Goal: Task Accomplishment & Management: Manage account settings

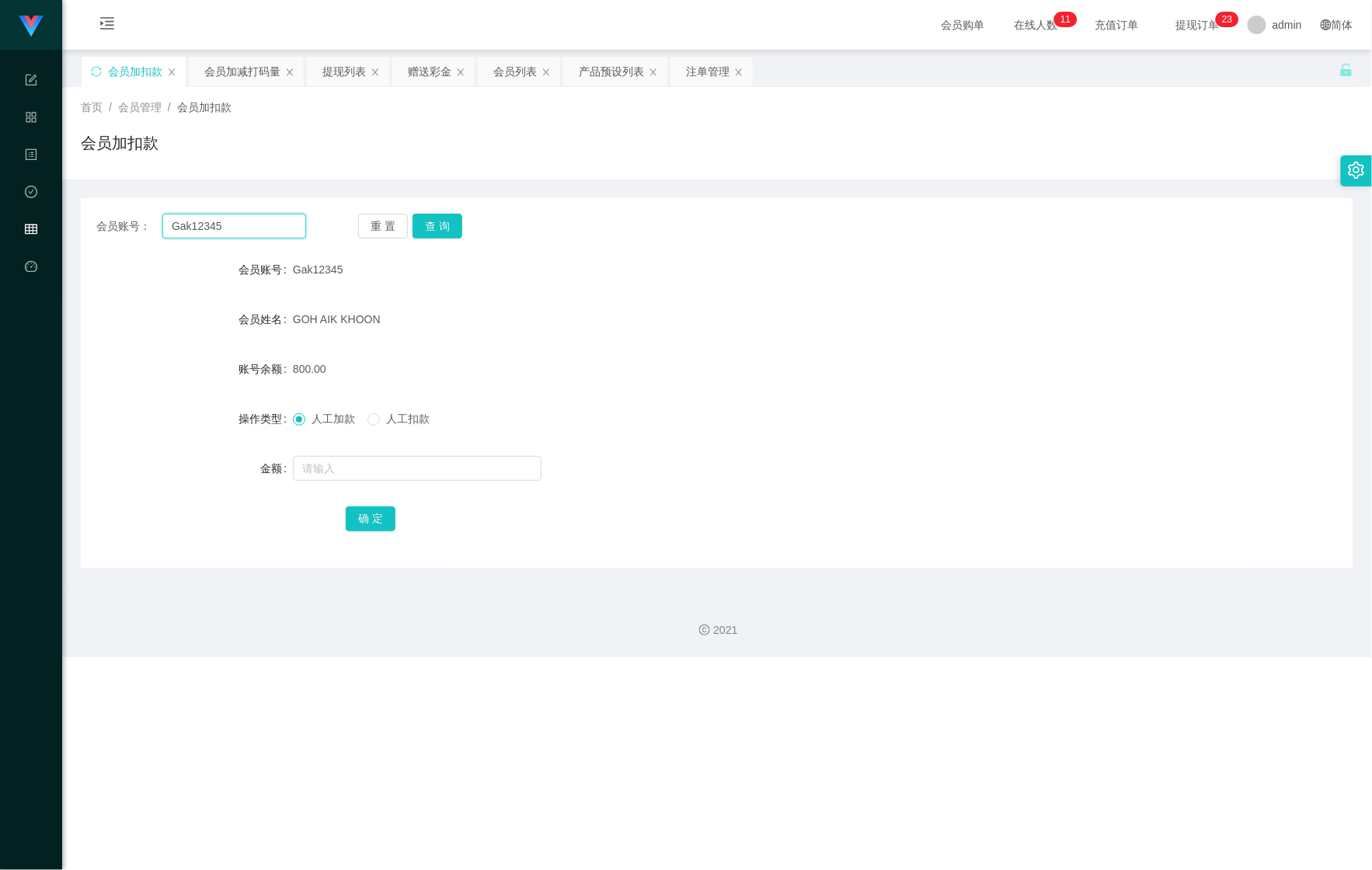
drag, startPoint x: 144, startPoint y: 218, endPoint x: 72, endPoint y: 222, distance: 72.1
click at [0, 225] on html "Shopee Workbench 系统配置 产品管理 内容中心 数据中心 会员管理 平台首页 保存配置 重置配置 整体风格设置 主题色 导航设置 内容区域宽度…" at bounding box center [686, 435] width 1372 height 870
paste input "Mochi9191"
type input "Mochi9191"
click at [431, 222] on button "查 询" at bounding box center [437, 226] width 49 height 25
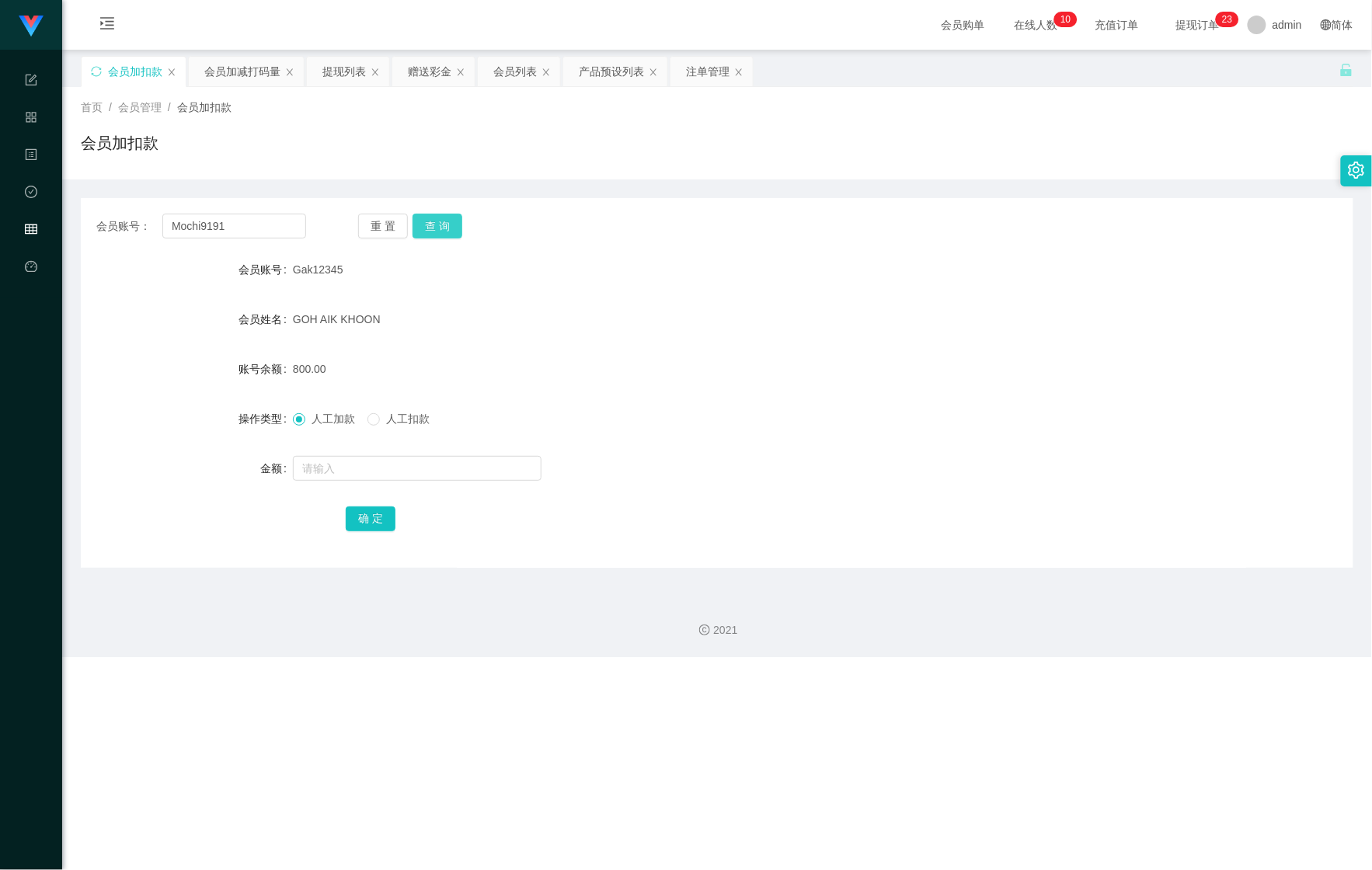
click at [431, 222] on button "查 询" at bounding box center [437, 226] width 49 height 25
click at [367, 486] on form "会员账号 Mochi9191 会员姓名 [PERSON_NAME] 账号余额 1200.00 操作类型 人工加款 人工扣款 金额 确 定" at bounding box center [717, 394] width 1272 height 280
click at [375, 480] on input "text" at bounding box center [417, 468] width 249 height 25
type input "1200"
drag, startPoint x: 365, startPoint y: 513, endPoint x: 359, endPoint y: 560, distance: 47.4
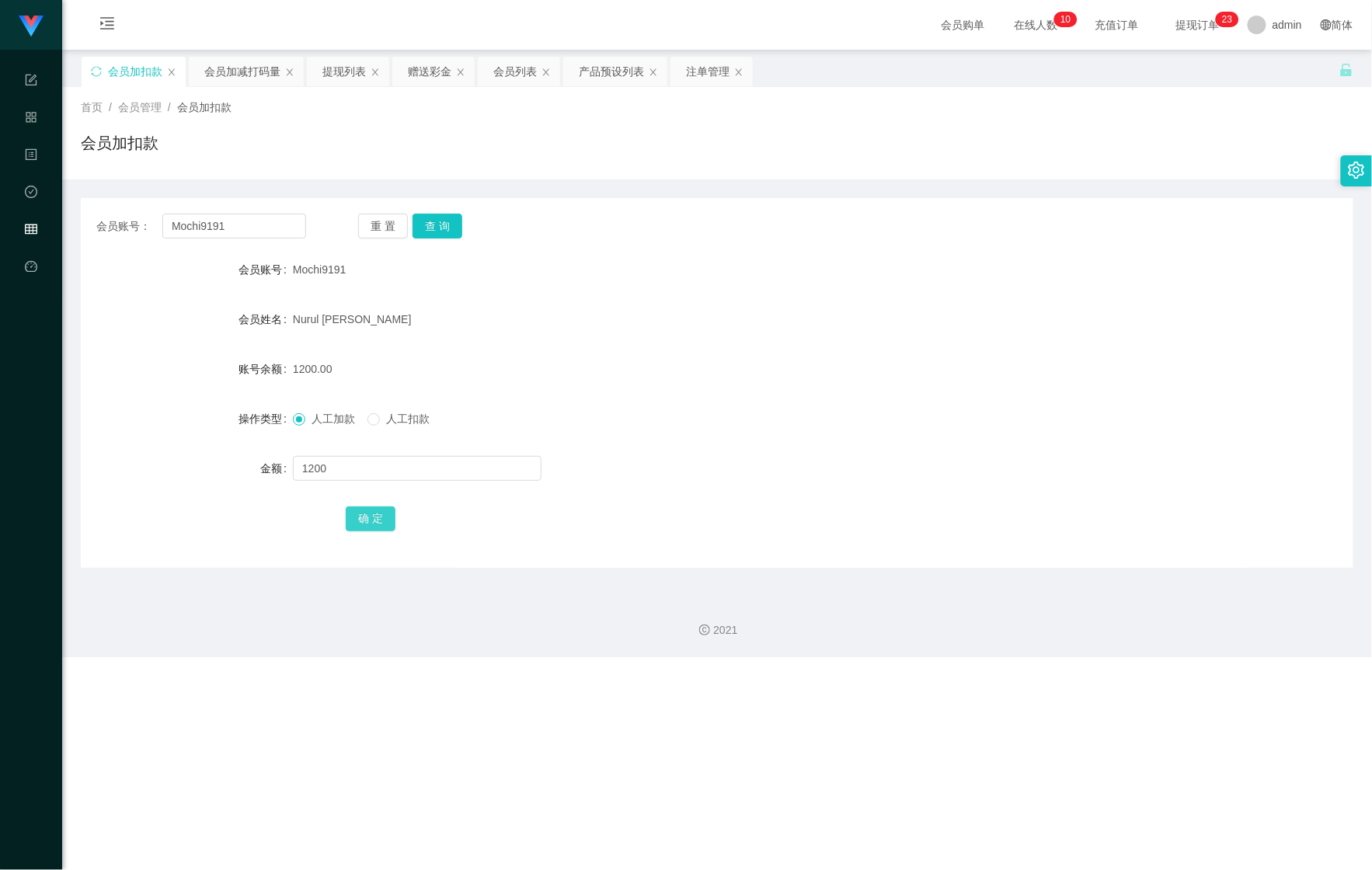
click at [365, 513] on button "确 定" at bounding box center [370, 518] width 49 height 25
click at [213, 69] on div "会员加减打码量" at bounding box center [241, 71] width 76 height 29
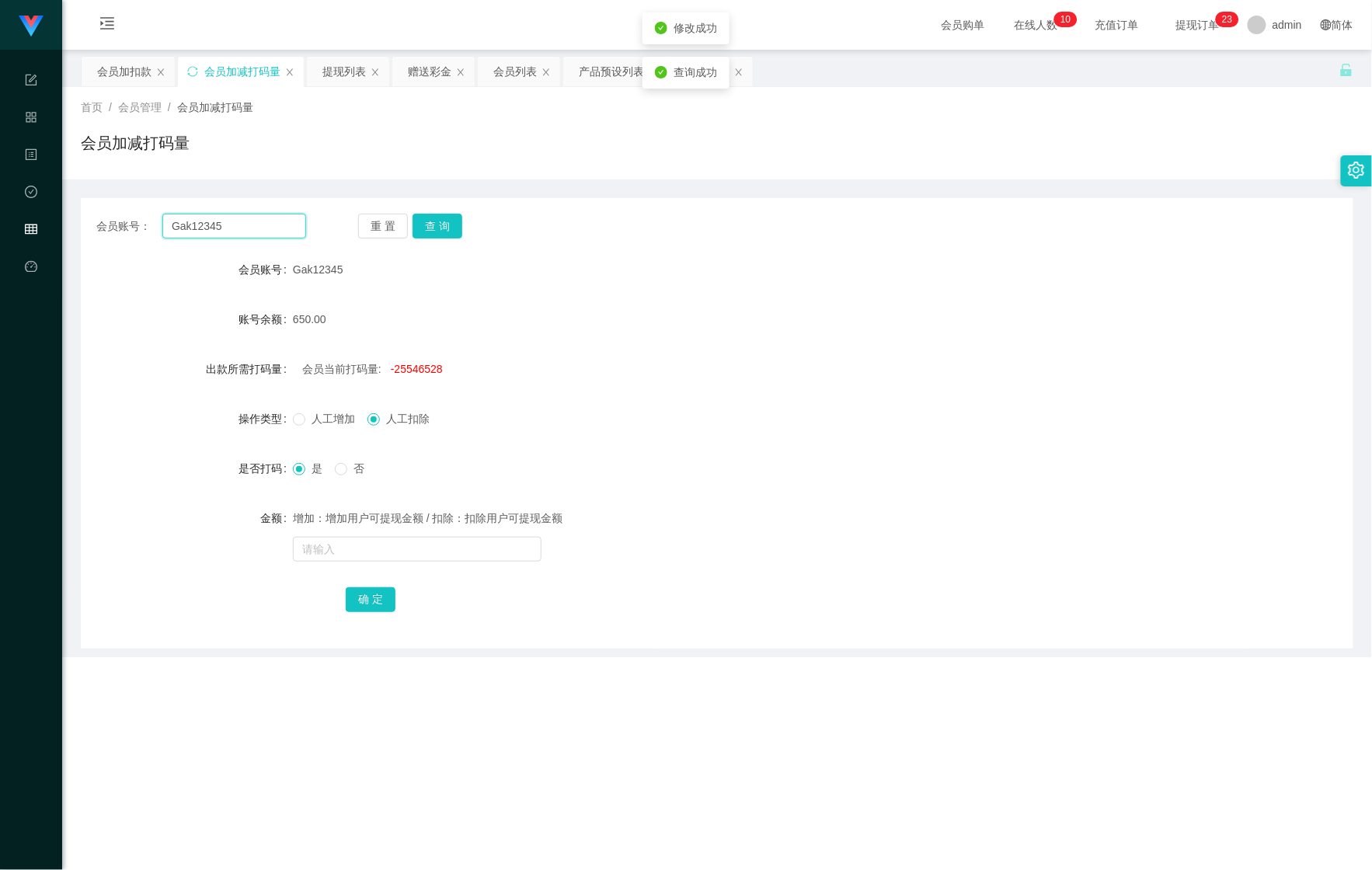
drag, startPoint x: -53, startPoint y: 243, endPoint x: 50, endPoint y: 233, distance: 103.5
click at [0, 243] on html "Shopee Workbench 系统配置 产品管理 内容中心 数据中心 会员管理 平台首页 保存配置 重置配置 整体风格设置 主题色 导航设置 内容区域宽度…" at bounding box center [686, 435] width 1372 height 870
paste input "Mochi9191"
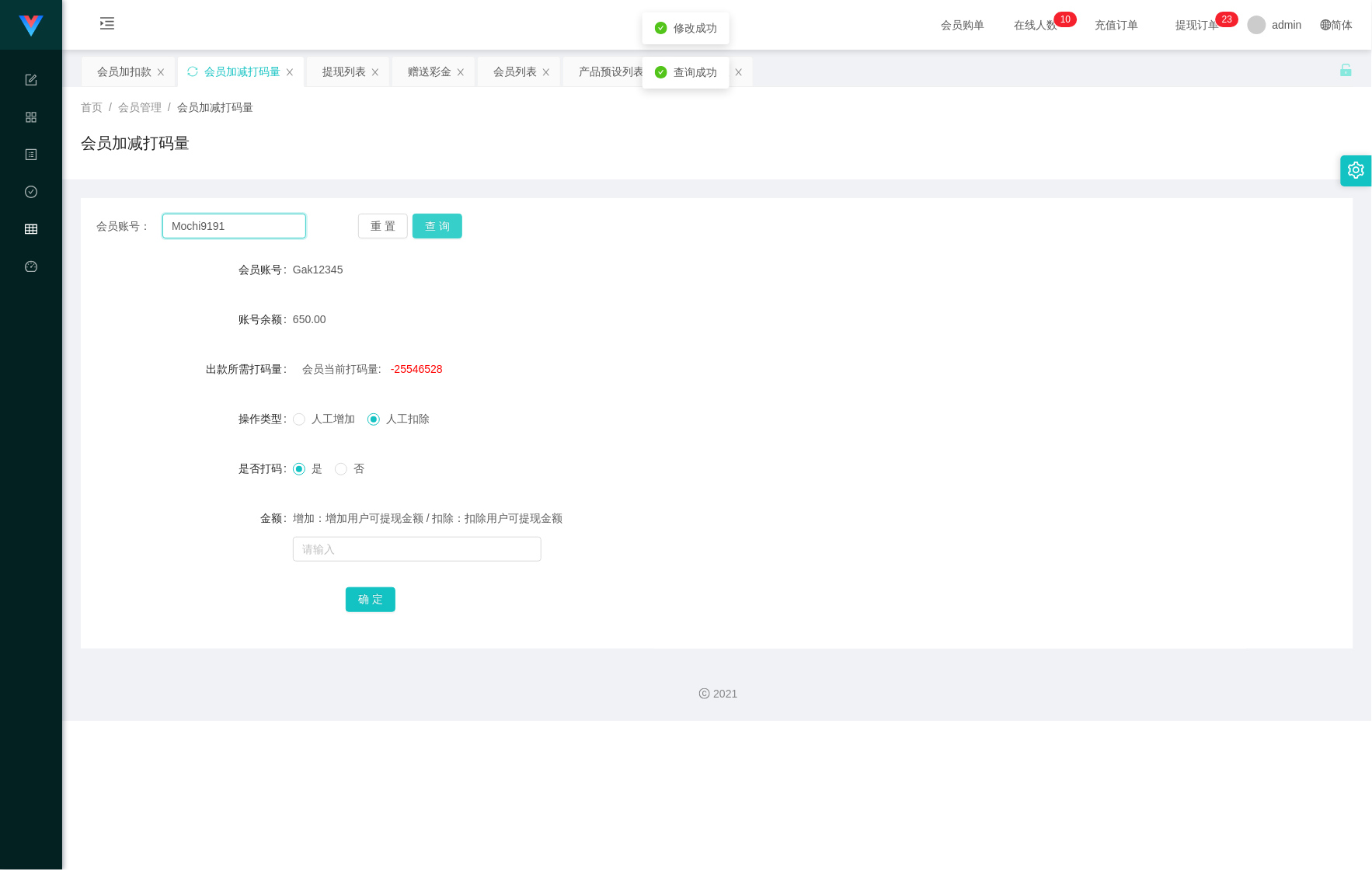
type input "Mochi9191"
click at [447, 228] on button "查 询" at bounding box center [437, 226] width 49 height 25
click at [395, 559] on input "text" at bounding box center [417, 548] width 249 height 25
click at [122, 69] on div "会员加扣款" at bounding box center [123, 71] width 54 height 29
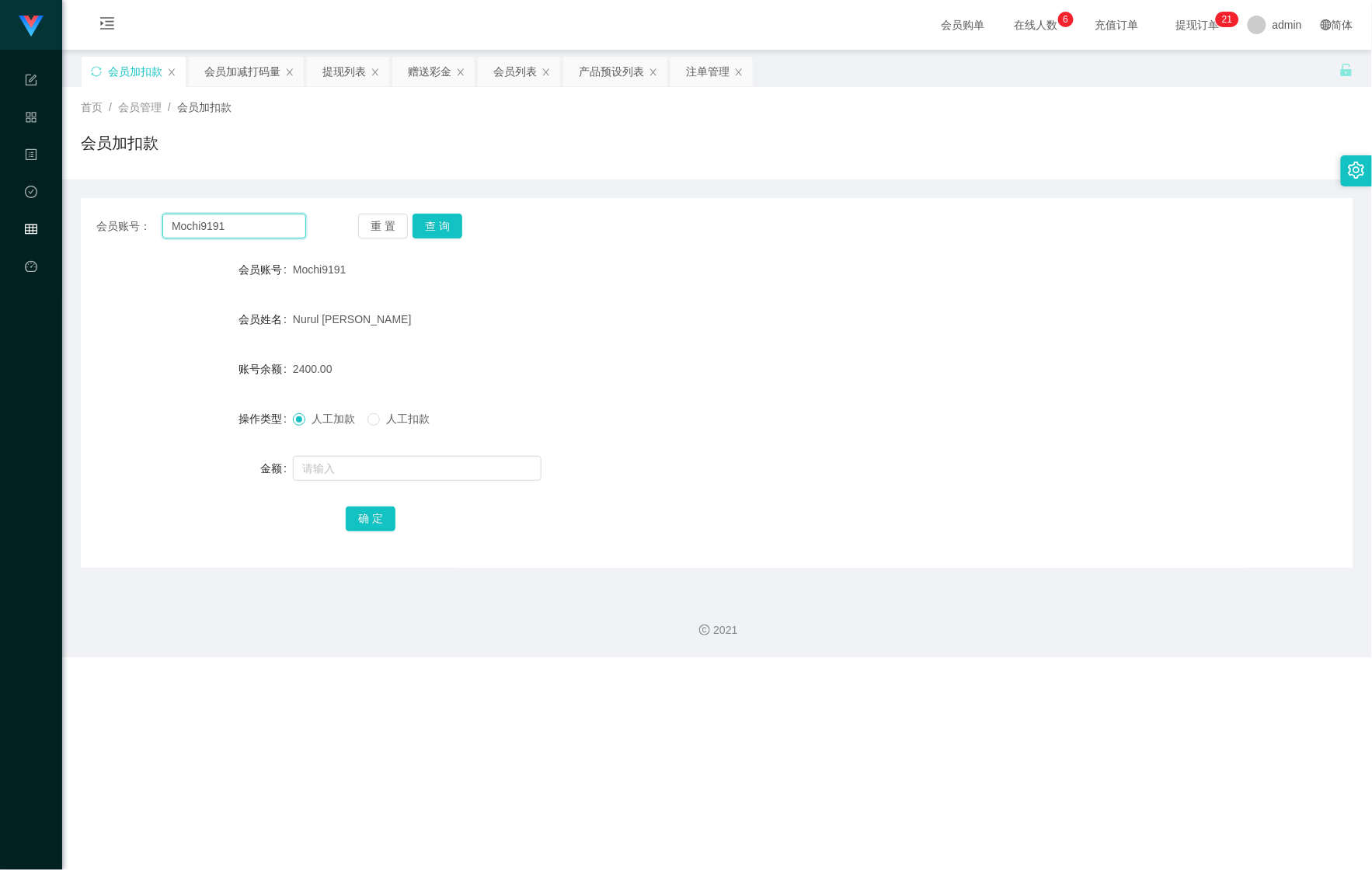
drag, startPoint x: 259, startPoint y: 225, endPoint x: 23, endPoint y: 233, distance: 236.1
click at [23, 233] on section "Shopee Workbench 系统配置 产品管理 内容中心 数据中心 会员管理 平台首页 保存配置 重置配置 整体风格设置 主题色 导航设置 内容区域宽度…" at bounding box center [686, 328] width 1372 height 657
paste input "money come"
type input "money come"
click at [447, 218] on button "查 询" at bounding box center [437, 226] width 49 height 25
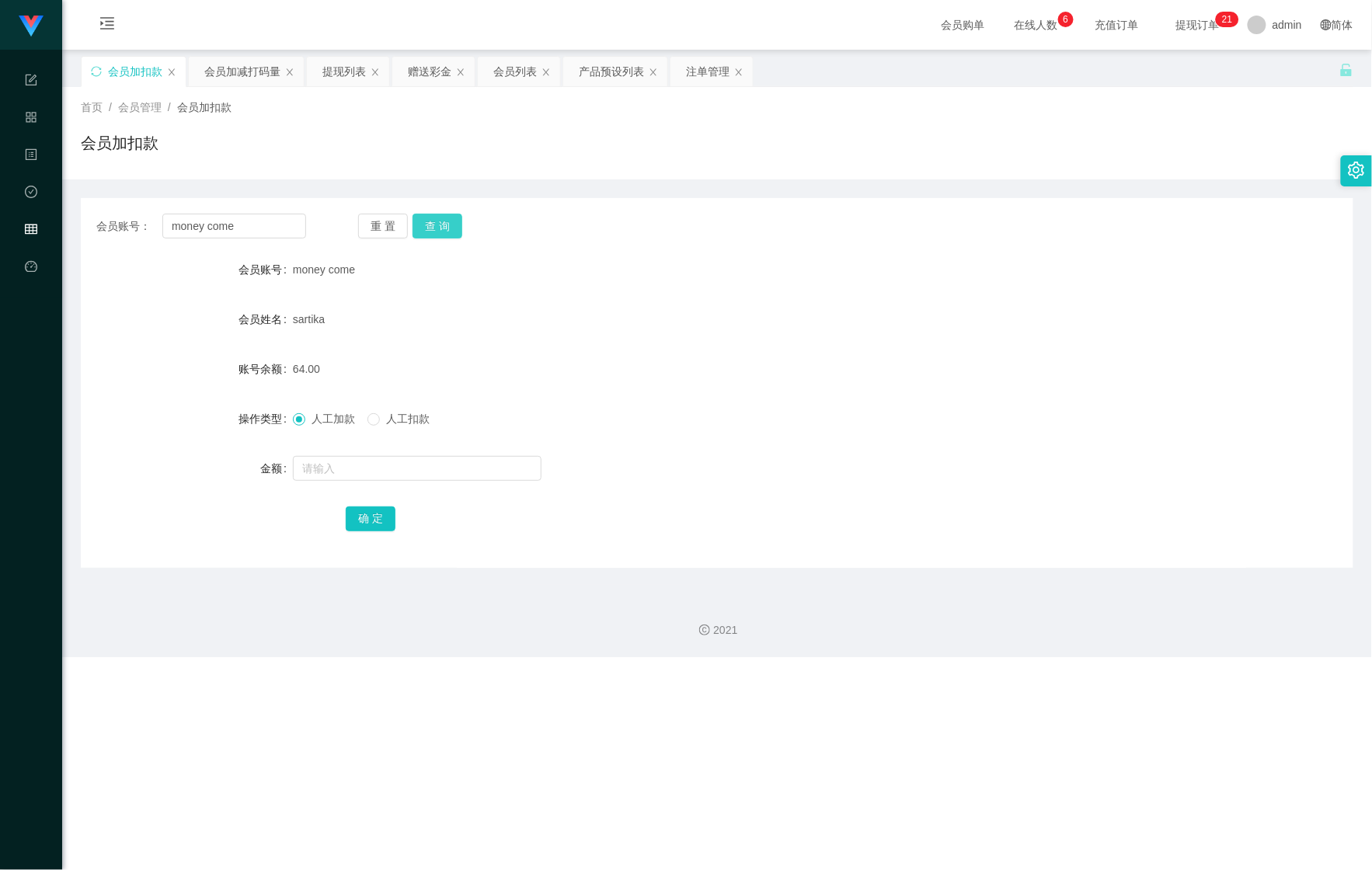
click at [447, 219] on button "查 询" at bounding box center [437, 226] width 49 height 25
click at [421, 225] on button "查 询" at bounding box center [437, 226] width 49 height 25
click at [422, 225] on button "查 询" at bounding box center [437, 226] width 49 height 25
